Goal: Download file/media

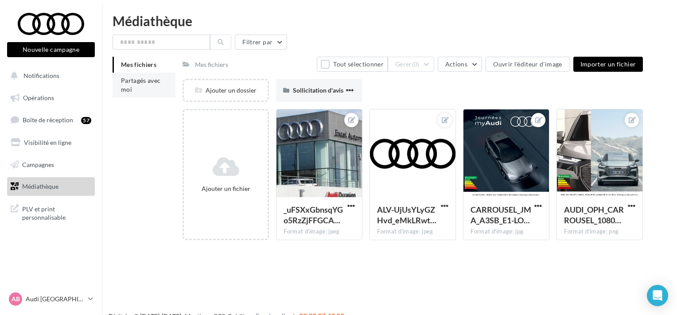
click at [160, 85] on li "Partagés avec moi" at bounding box center [144, 85] width 63 height 25
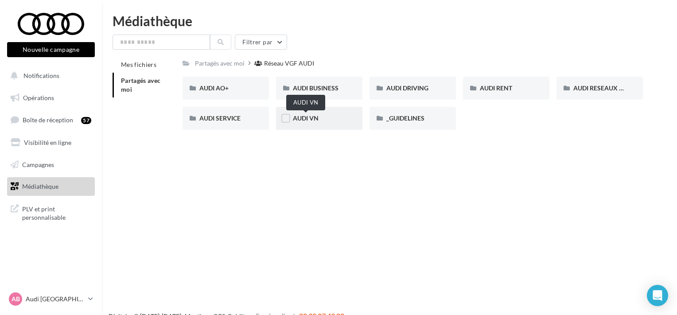
click at [317, 117] on span "AUDI VN" at bounding box center [306, 118] width 26 height 8
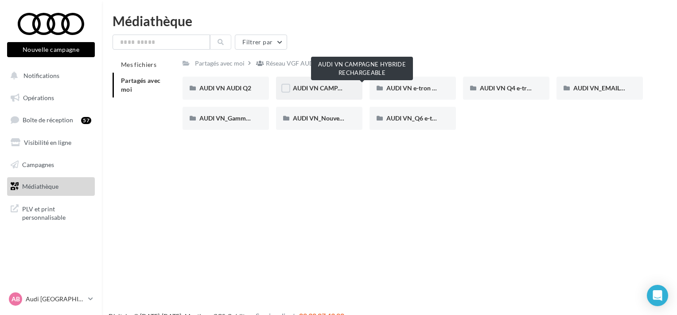
click at [334, 89] on span "AUDI VN CAMPAGNE HYBRIDE RECHARGEABLE" at bounding box center [362, 88] width 139 height 8
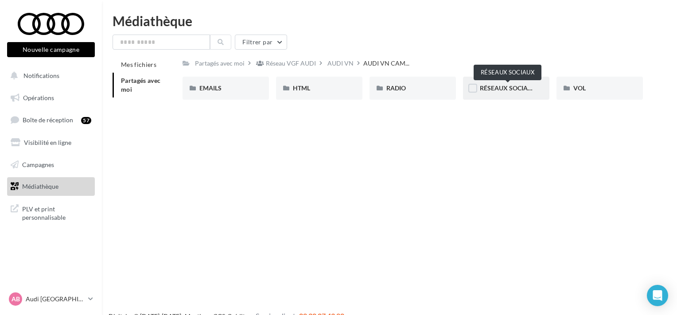
click at [506, 88] on span "RÉSEAUX SOCIAUX" at bounding box center [508, 88] width 57 height 8
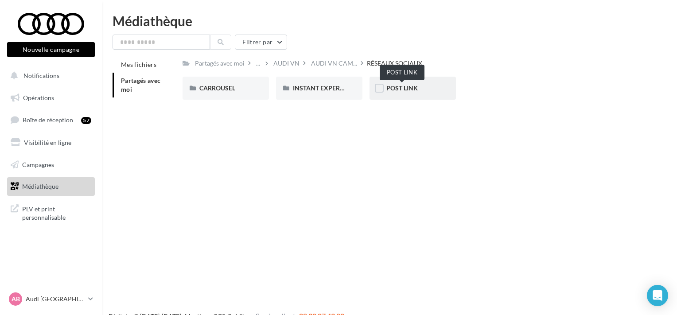
click at [407, 89] on span "POST LINK" at bounding box center [401, 88] width 31 height 8
click at [324, 93] on div "Q3 e-hybrid" at bounding box center [319, 88] width 53 height 9
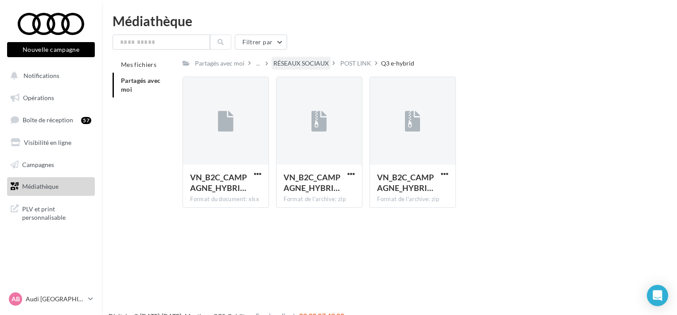
click at [292, 60] on div "RÉSEAUX SOCIAUX" at bounding box center [300, 63] width 55 height 9
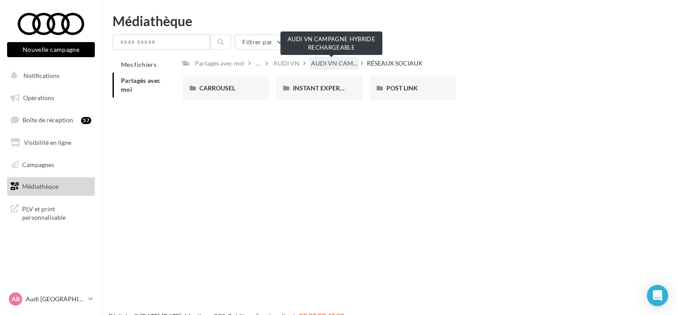
click at [324, 59] on span "AUDI VN CAM..." at bounding box center [334, 63] width 46 height 9
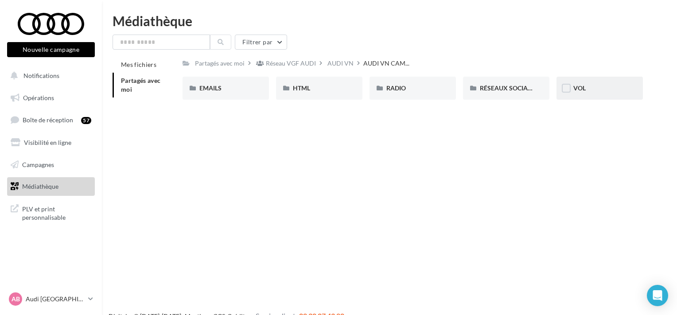
click at [588, 91] on div "VOL" at bounding box center [599, 88] width 53 height 9
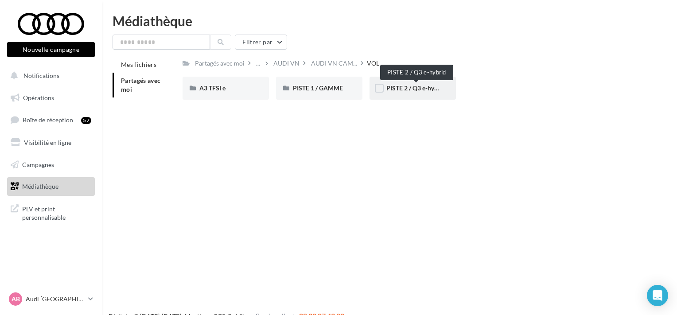
click at [414, 91] on span "PISTE 2 / Q3 e-hybrid" at bounding box center [415, 88] width 59 height 8
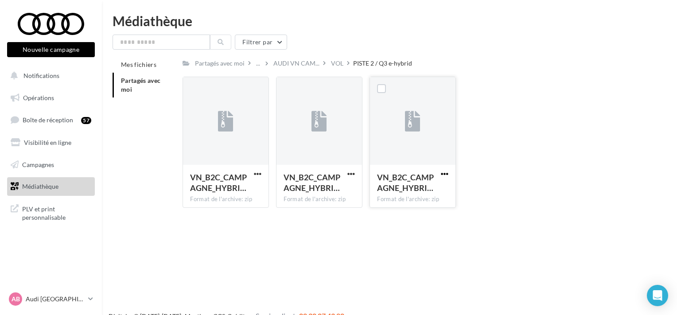
click at [445, 173] on span "button" at bounding box center [445, 174] width 8 height 8
click at [409, 194] on button "Télécharger" at bounding box center [406, 191] width 89 height 23
click at [257, 172] on span "button" at bounding box center [258, 174] width 8 height 8
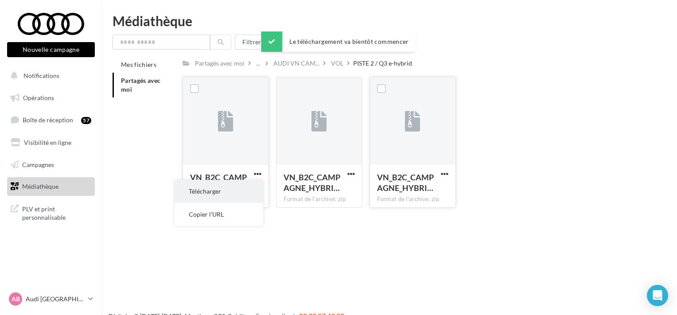
click at [237, 189] on button "Télécharger" at bounding box center [219, 191] width 89 height 23
click at [343, 61] on div "VOL" at bounding box center [341, 63] width 24 height 13
click at [333, 61] on div "VOL" at bounding box center [337, 63] width 12 height 9
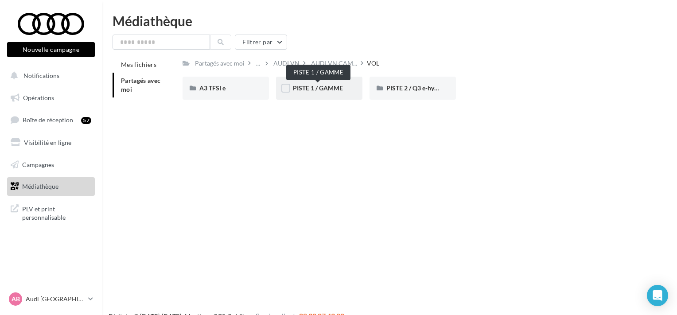
click at [333, 86] on span "PISTE 1 / GAMME" at bounding box center [318, 88] width 50 height 8
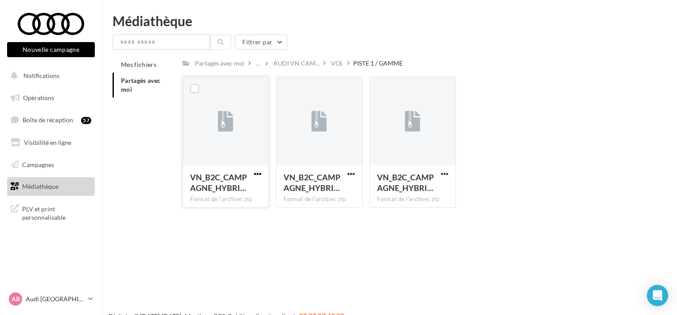
click at [257, 174] on span "button" at bounding box center [258, 174] width 8 height 8
click at [250, 183] on button "Télécharger" at bounding box center [219, 191] width 89 height 23
click at [446, 172] on span "button" at bounding box center [445, 174] width 8 height 8
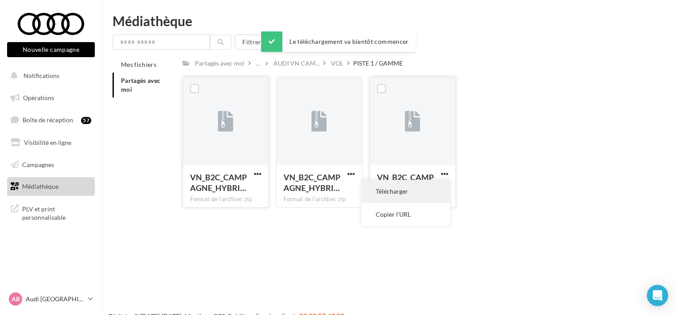
click at [420, 183] on button "Télécharger" at bounding box center [406, 191] width 89 height 23
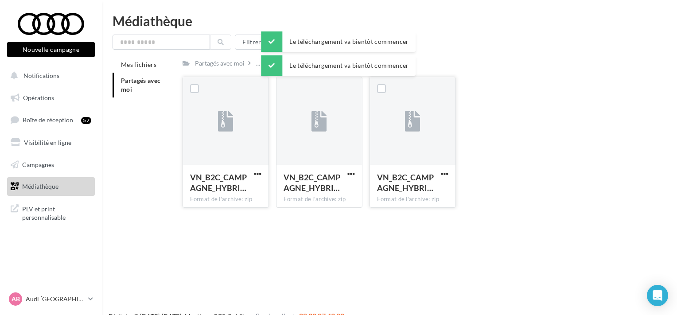
click at [511, 30] on div "Médiathèque Filtrer par Mes fichiers Partagés avec moi Partagés avec moi ... AU…" at bounding box center [389, 114] width 575 height 201
click at [295, 69] on div "AUDI VN CAM..." at bounding box center [297, 63] width 50 height 13
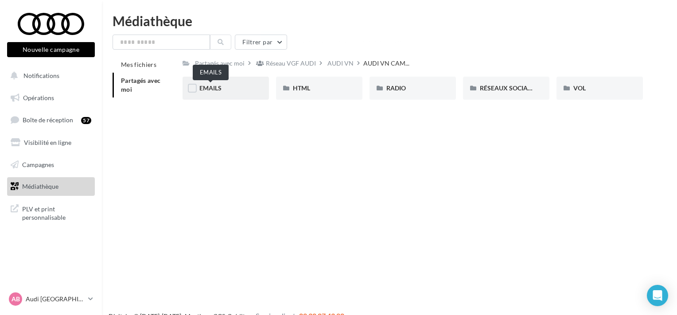
click at [212, 85] on span "EMAILS" at bounding box center [210, 88] width 22 height 8
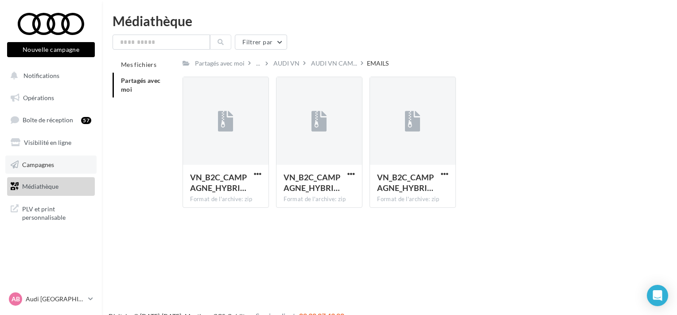
click at [50, 169] on link "Campagnes" at bounding box center [50, 165] width 91 height 19
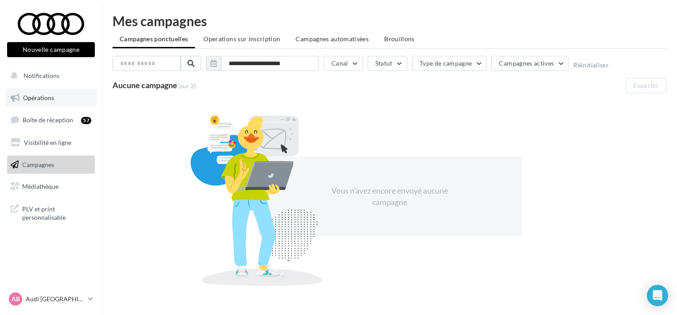
click at [49, 98] on span "Opérations" at bounding box center [38, 98] width 31 height 8
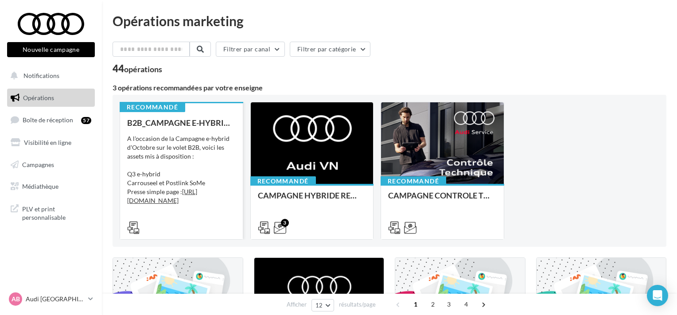
click at [187, 137] on div "A l'occasion de la Campagne e-hybrid d'Octobre sur le volet B2B, voici les asse…" at bounding box center [181, 200] width 109 height 133
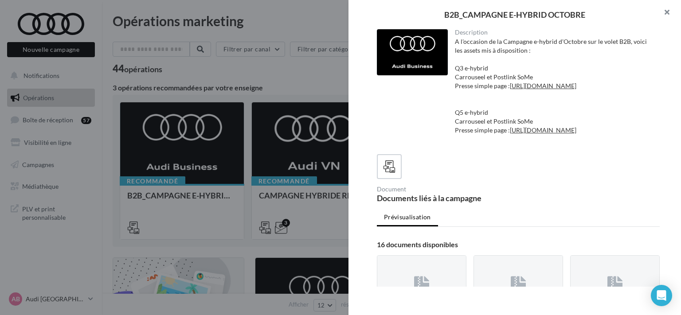
click at [674, 14] on button "button" at bounding box center [662, 13] width 35 height 27
